Goal: Check status: Check status

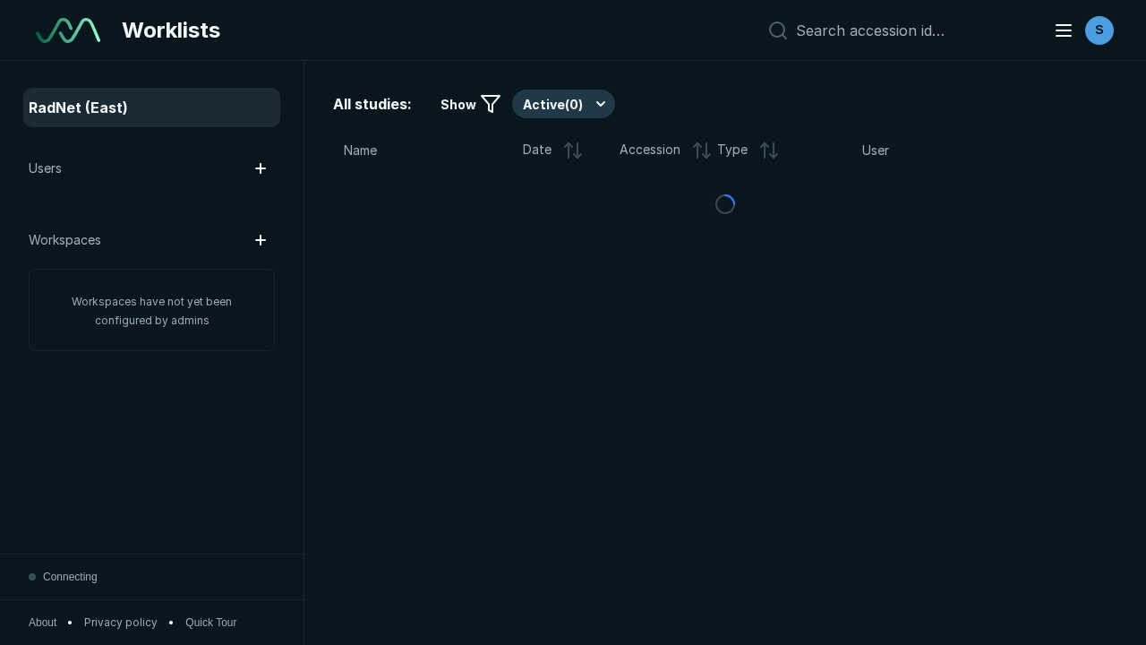
scroll to position [4891, 7460]
